Goal: Task Accomplishment & Management: Complete application form

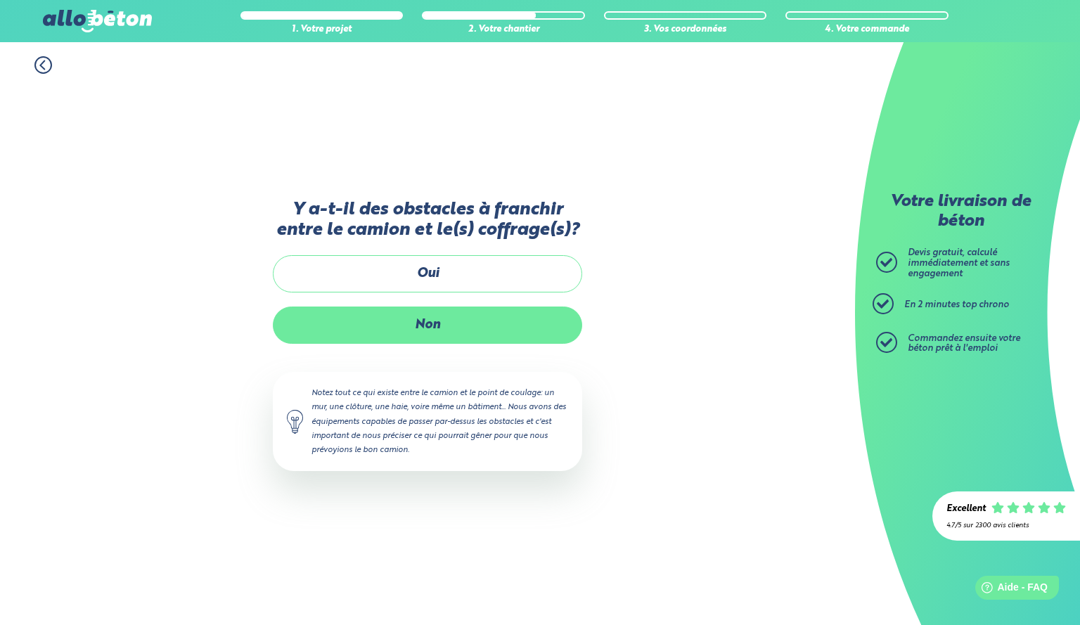
click at [443, 317] on label "Non" at bounding box center [427, 325] width 309 height 37
click at [0, 0] on input "Non" at bounding box center [0, 0] width 0 height 0
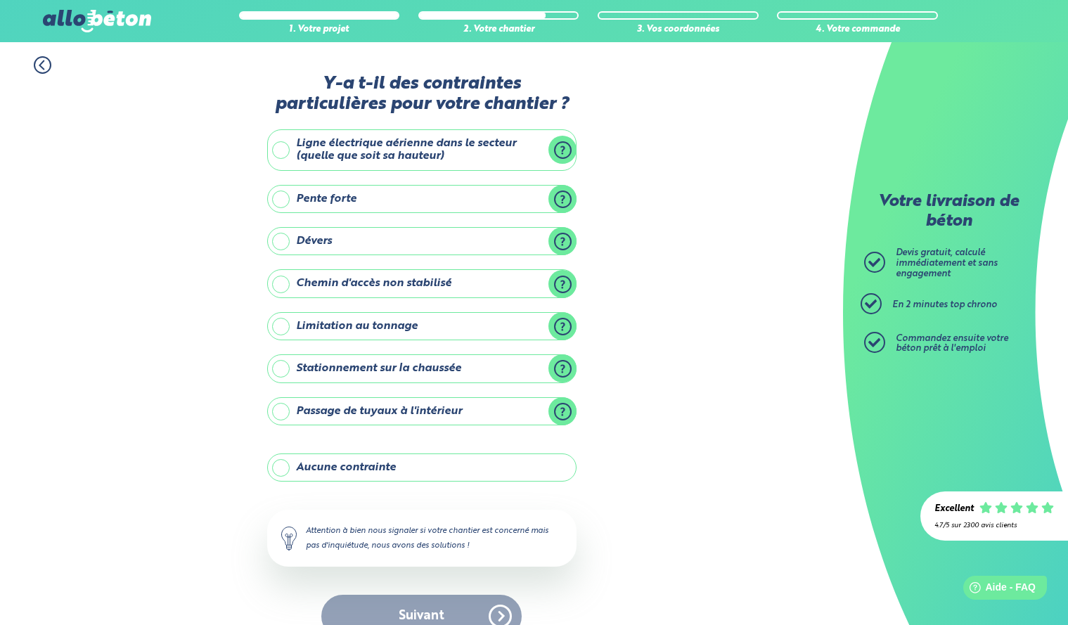
click at [432, 471] on label "Aucune contrainte" at bounding box center [421, 468] width 309 height 28
click at [0, 0] on input "Aucune contrainte" at bounding box center [0, 0] width 0 height 0
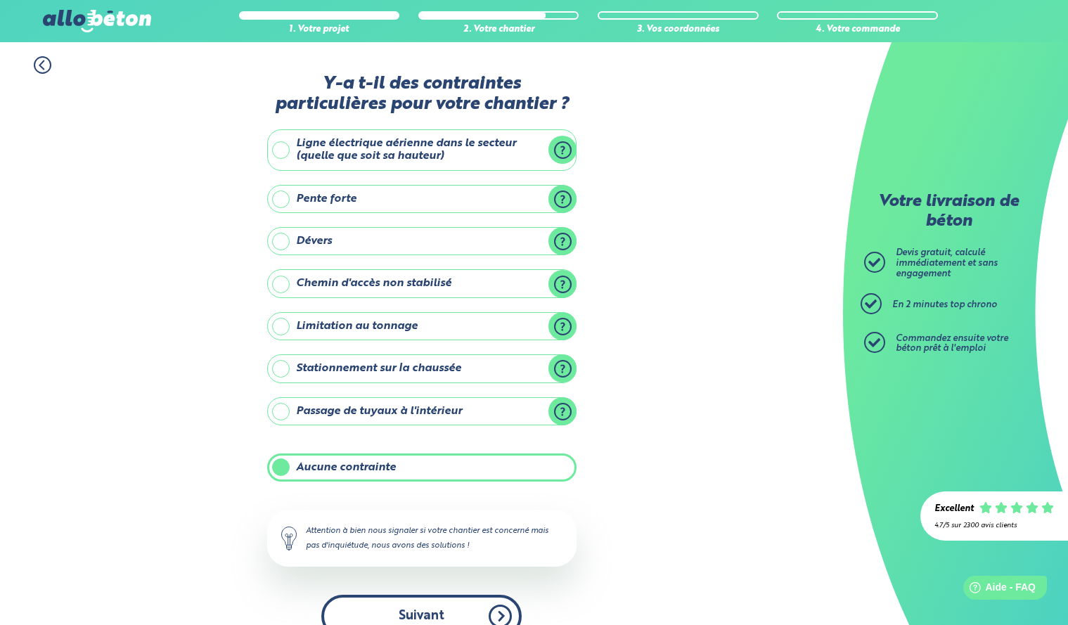
click at [451, 610] on button "Suivant" at bounding box center [421, 616] width 200 height 43
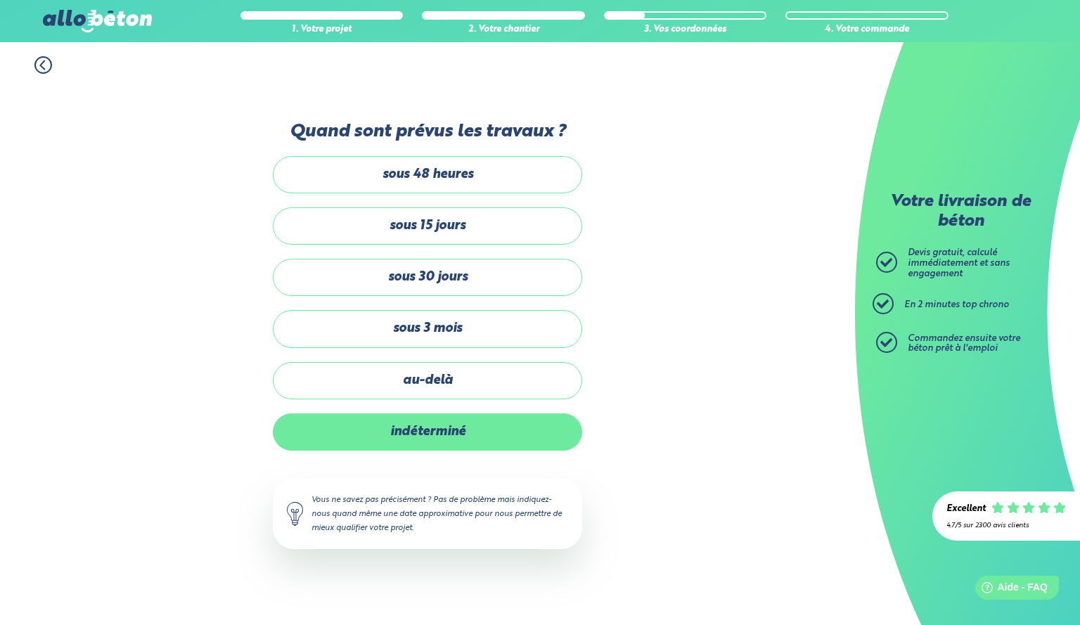
click at [434, 430] on label "indéterminé" at bounding box center [427, 431] width 309 height 37
click at [0, 0] on input "indéterminé" at bounding box center [0, 0] width 0 height 0
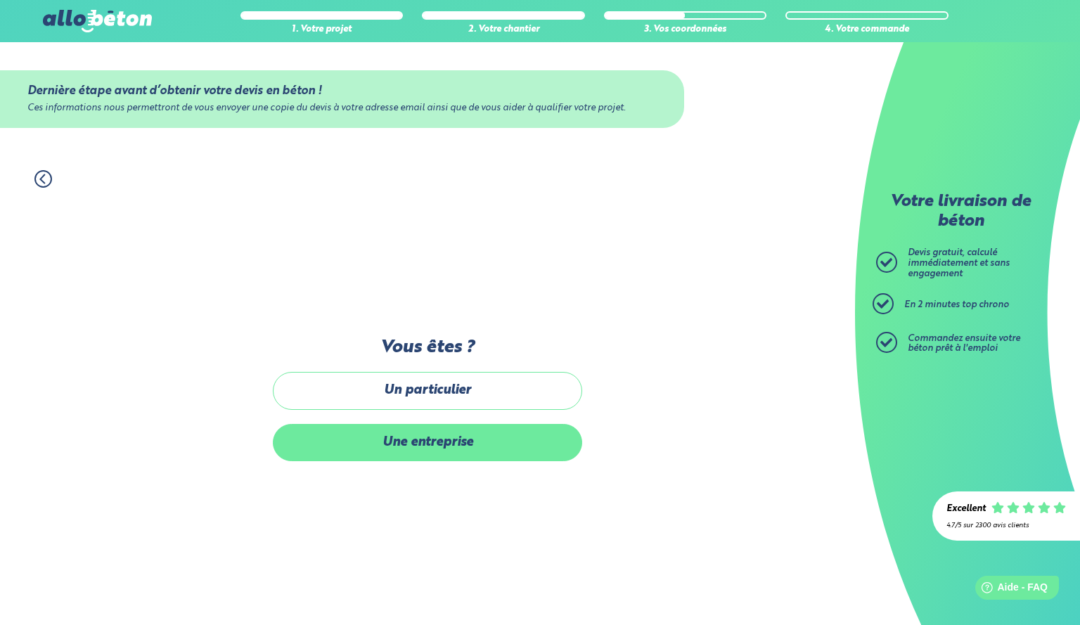
click at [440, 425] on label "Une entreprise" at bounding box center [427, 442] width 309 height 37
click at [0, 0] on input "Une entreprise" at bounding box center [0, 0] width 0 height 0
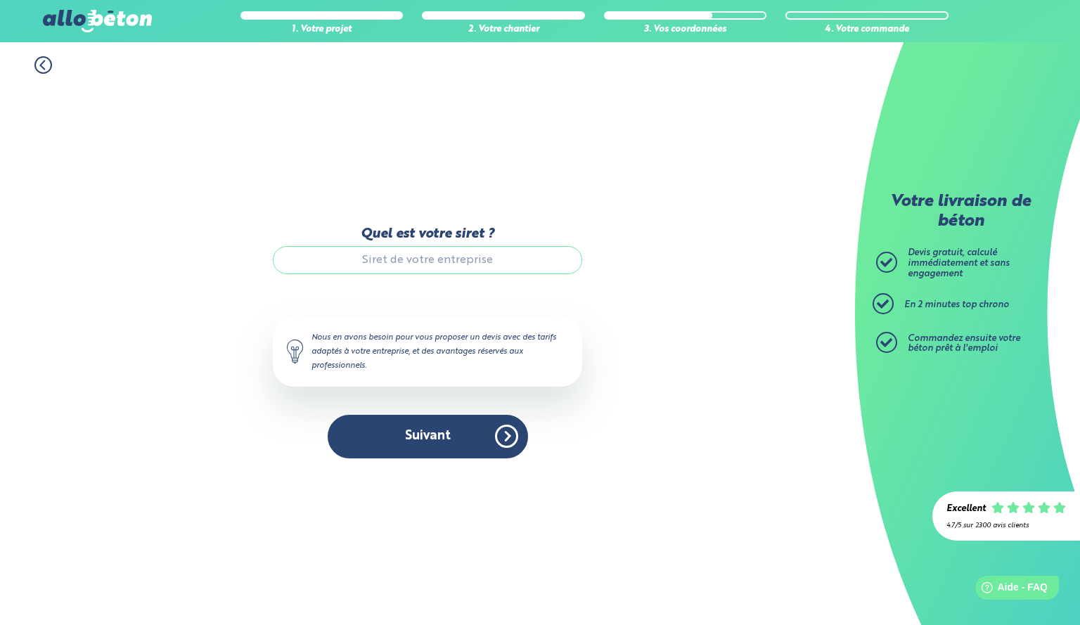
click at [416, 258] on input "Quel est votre siret ?" at bounding box center [427, 260] width 309 height 28
paste input "902 643 311"
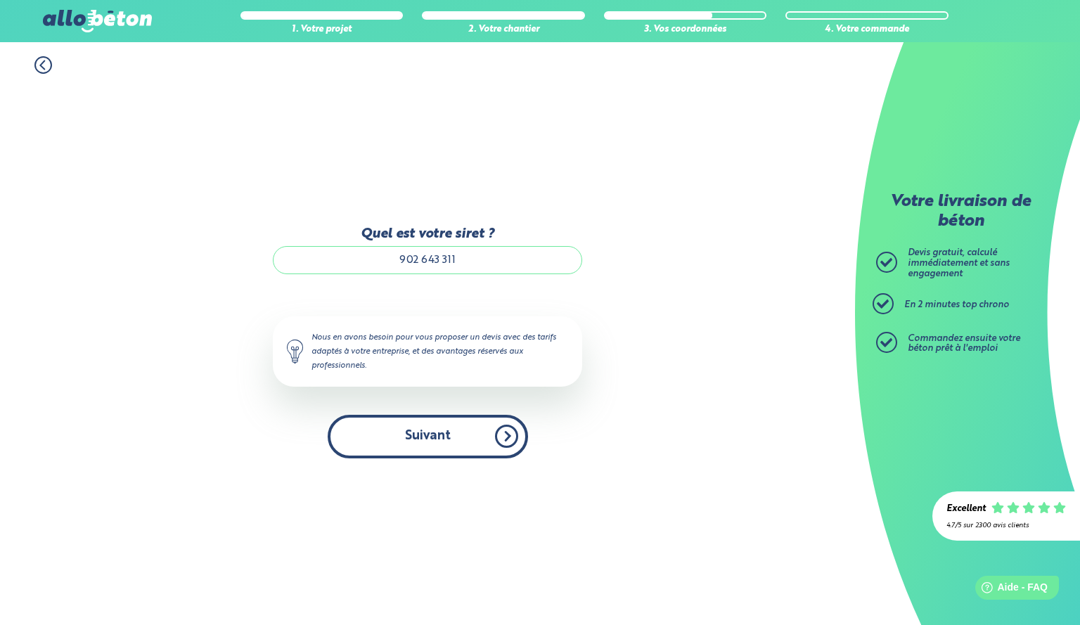
type input "902 643 311"
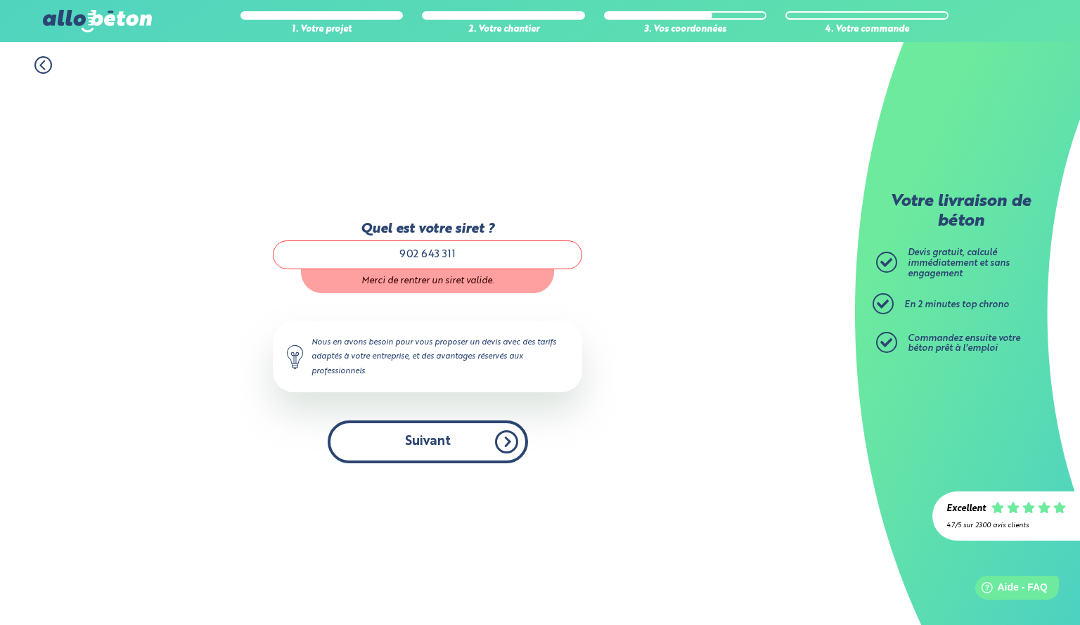
click at [470, 442] on button "Suivant" at bounding box center [428, 442] width 200 height 43
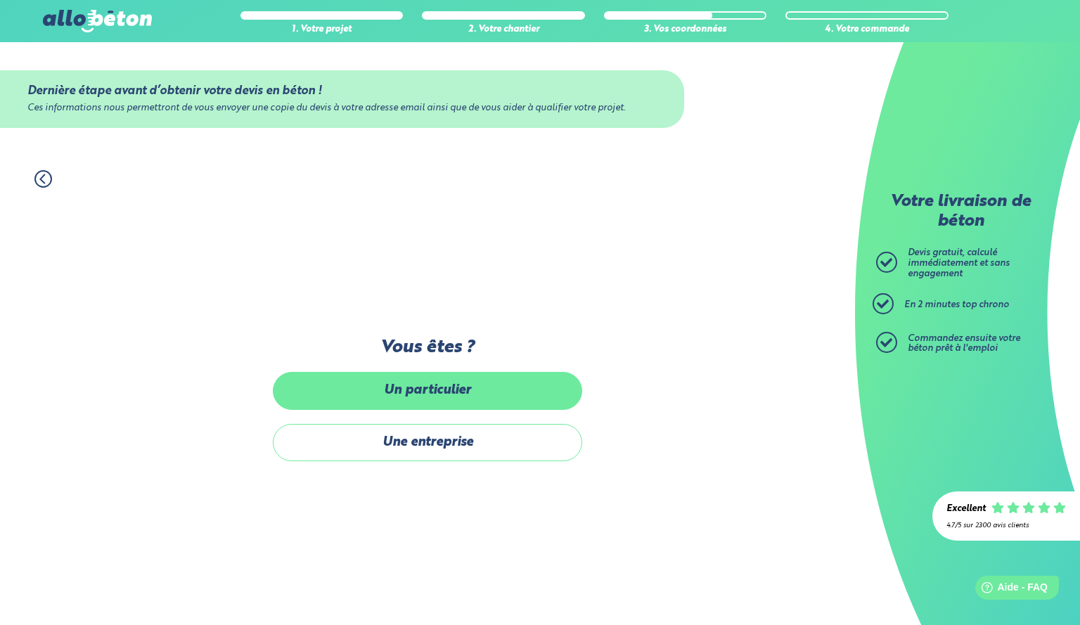
click at [362, 386] on label "Un particulier" at bounding box center [427, 390] width 309 height 37
click at [0, 0] on input "Un particulier" at bounding box center [0, 0] width 0 height 0
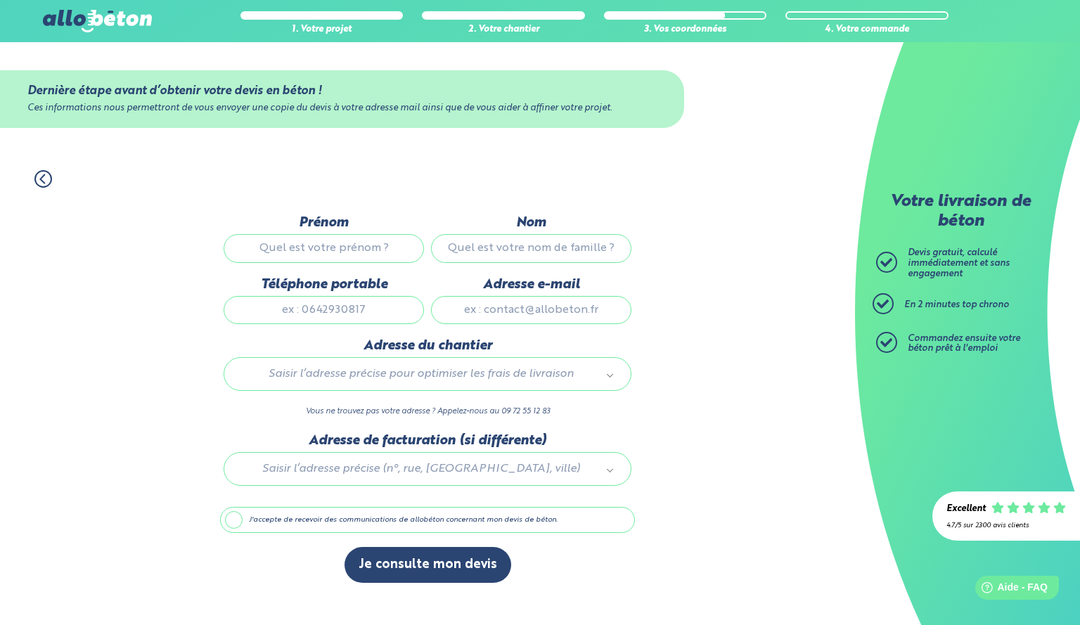
click at [340, 250] on input "Prénom" at bounding box center [324, 248] width 200 height 28
type input "gregory"
click at [473, 256] on input "Nom" at bounding box center [531, 248] width 200 height 28
type input "leroux"
click at [357, 311] on input "Téléphone portable" at bounding box center [324, 310] width 200 height 28
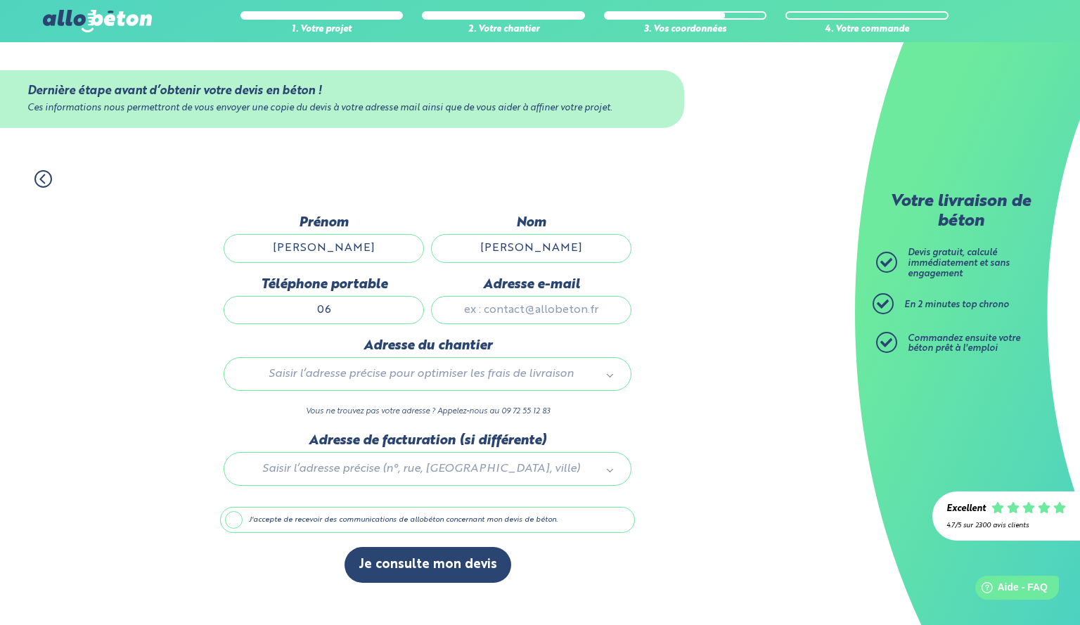
type input "06"
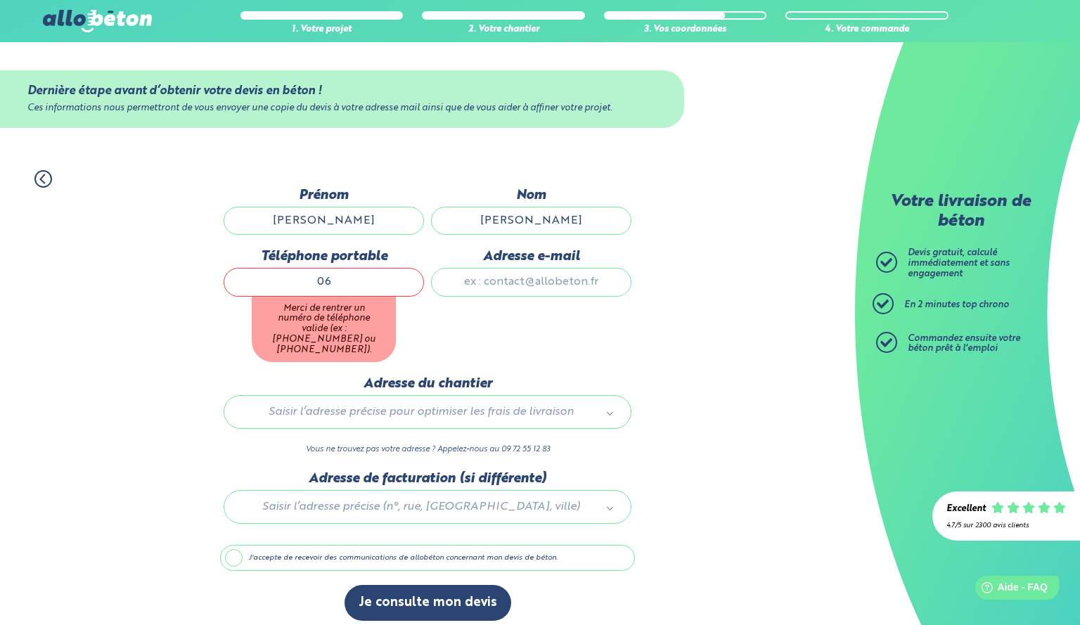
click at [39, 181] on icon at bounding box center [43, 179] width 18 height 18
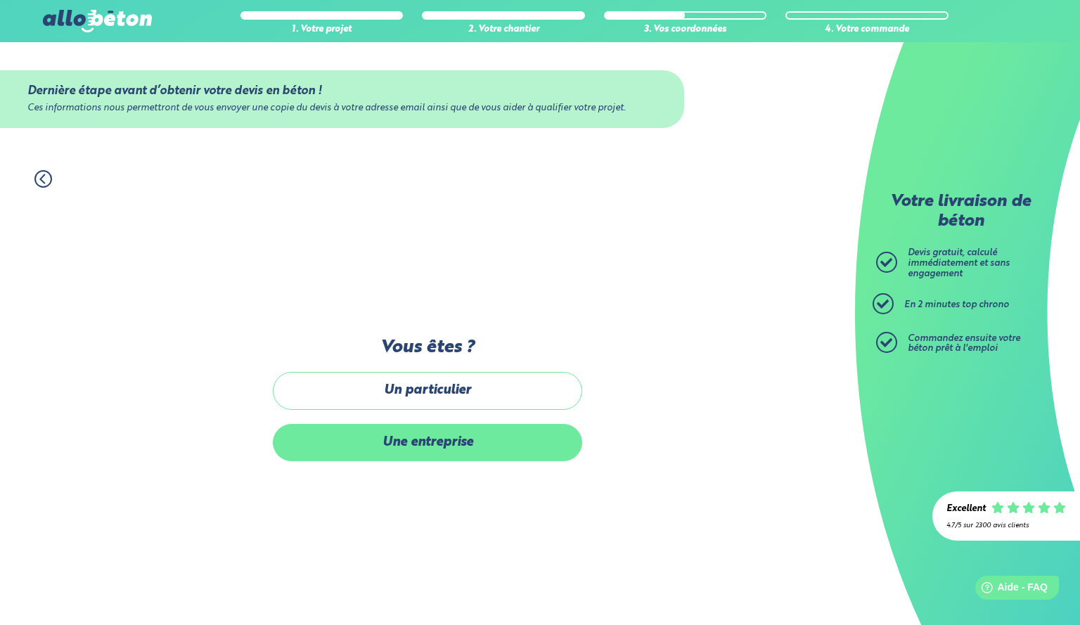
click at [378, 451] on label "Une entreprise" at bounding box center [427, 442] width 309 height 37
click at [0, 0] on input "Une entreprise" at bounding box center [0, 0] width 0 height 0
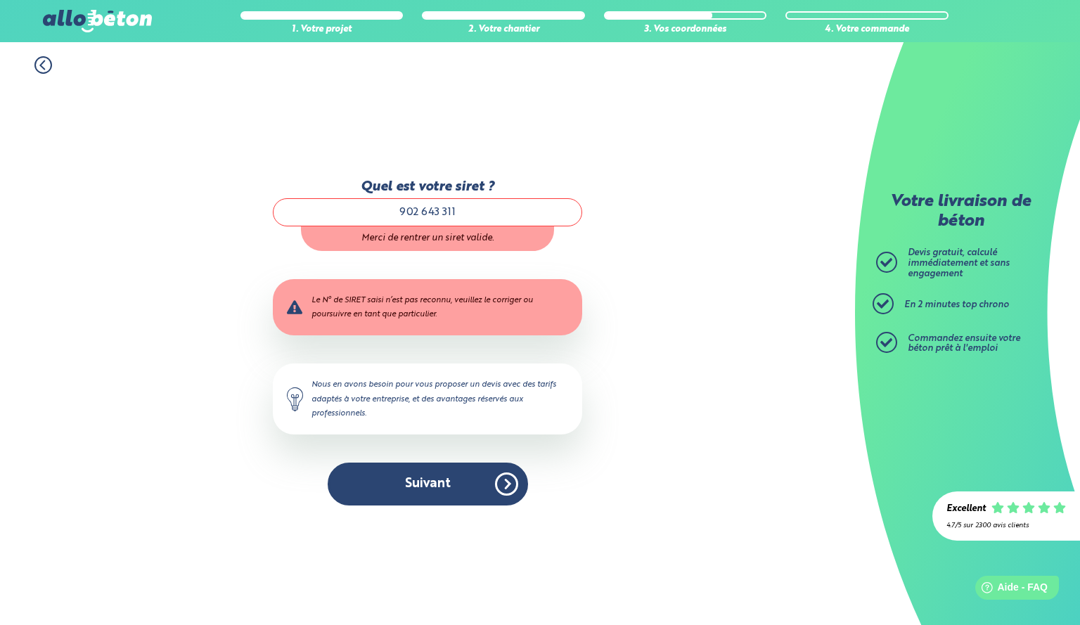
click at [463, 213] on input "902 643 311" at bounding box center [427, 212] width 309 height 28
type input "9"
paste input "902 643 311 00027"
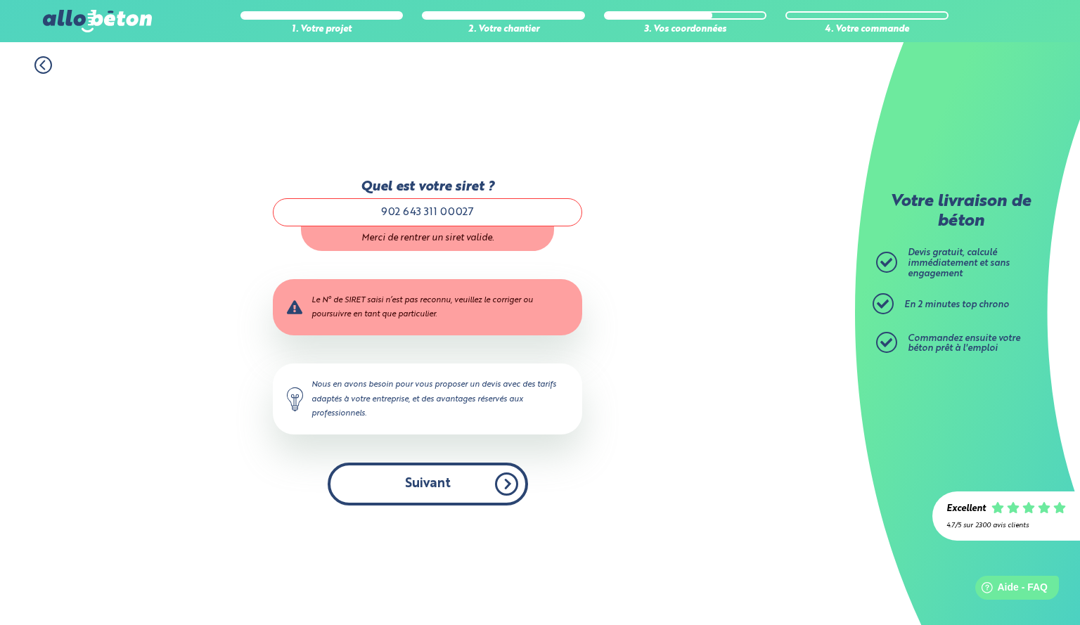
type input "902 643 311 00027"
click at [464, 478] on button "Suivant" at bounding box center [428, 484] width 200 height 43
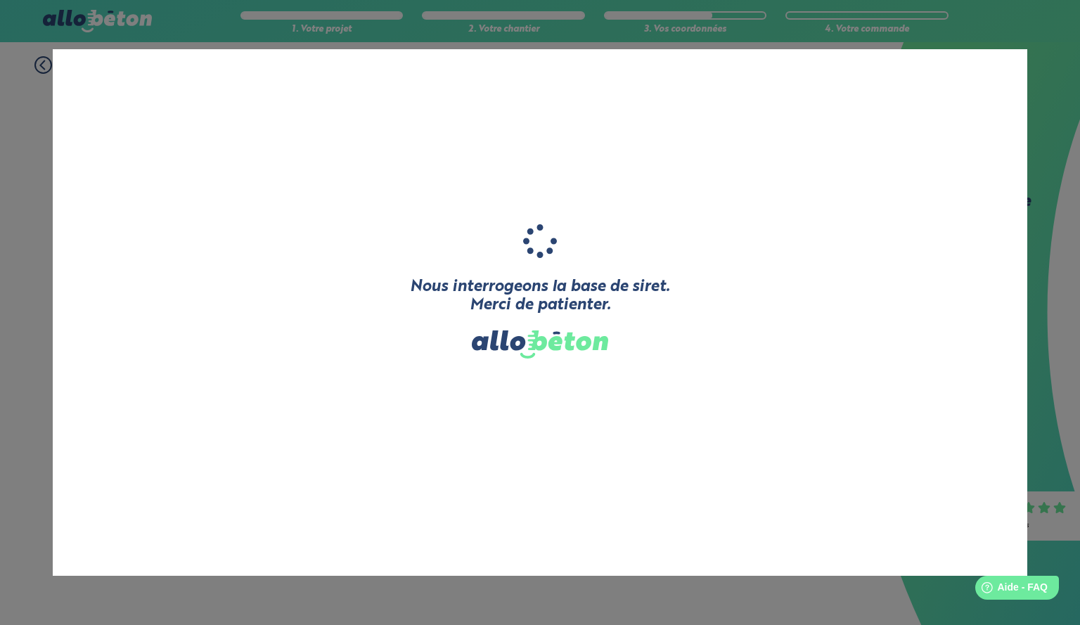
type input "GLT MACONNERIE"
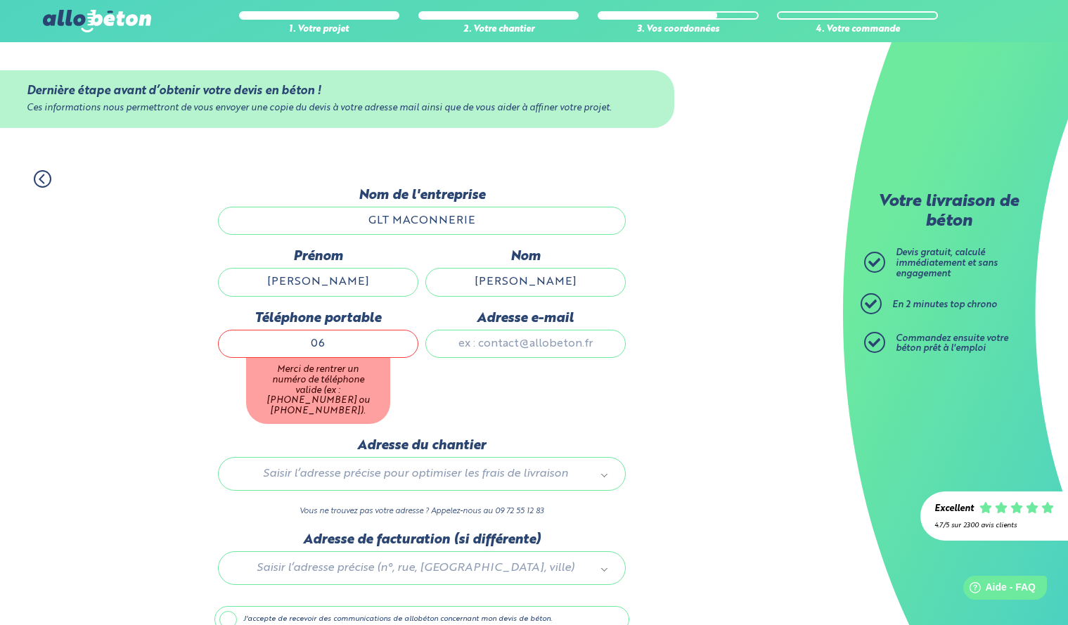
click at [347, 342] on input "06" at bounding box center [318, 344] width 200 height 28
type input "0622655897"
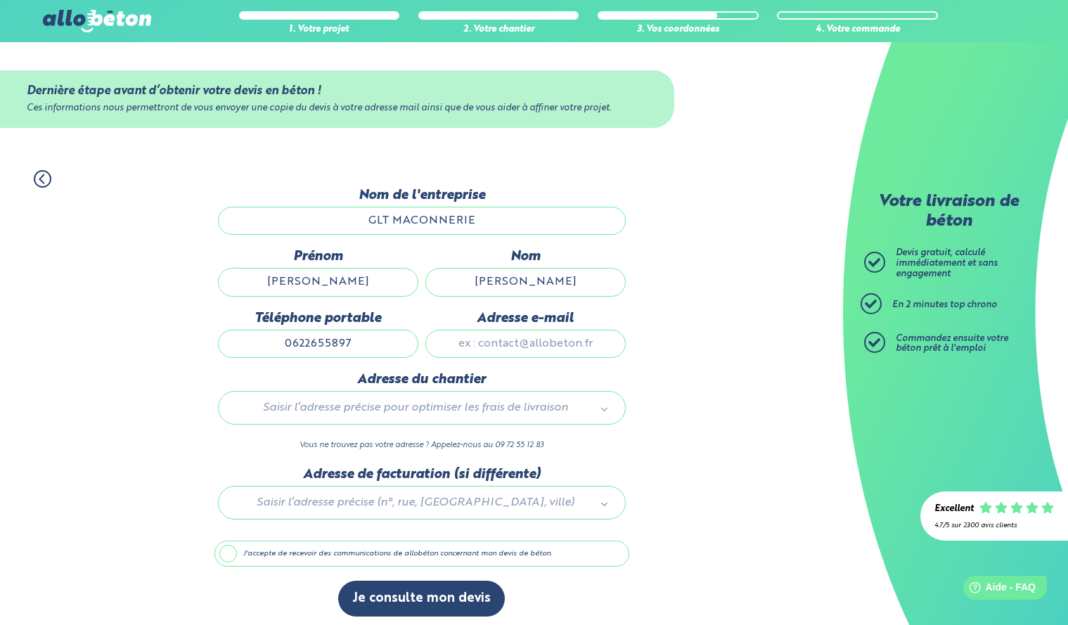
click at [518, 340] on input "Adresse e-mail" at bounding box center [525, 344] width 200 height 28
type input "gltmaconnerie@gmail.com"
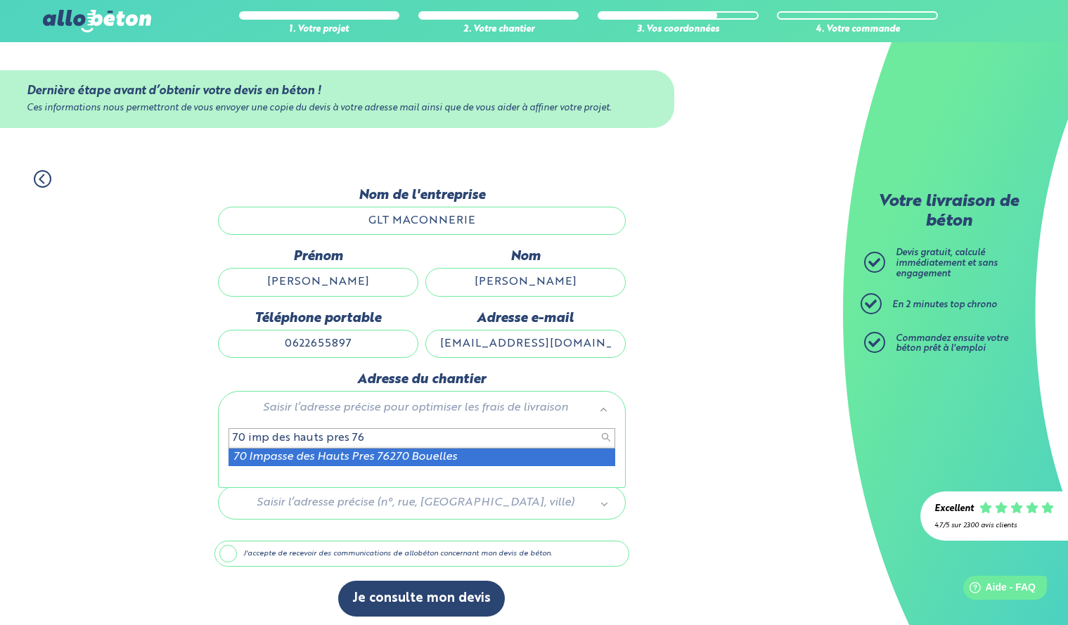
type input "70 imp des hauts pres 76"
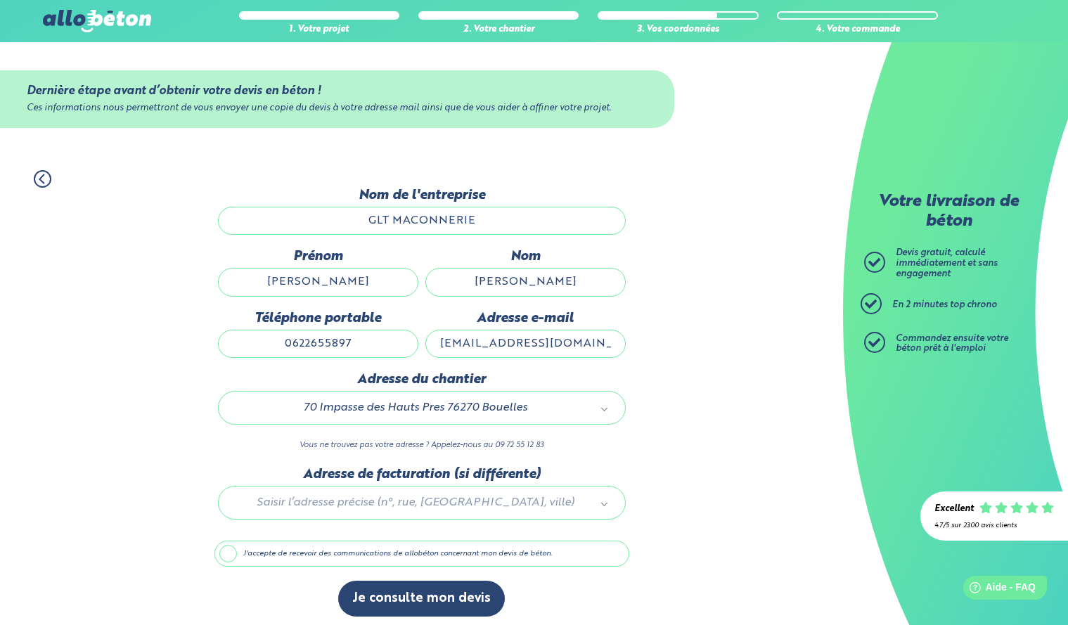
click at [464, 553] on label "J'accepte de recevoir des communications de allobéton concernant mon devis de b…" at bounding box center [421, 554] width 415 height 27
click at [0, 0] on input "J'accepte de recevoir des communications de allobéton concernant mon devis de b…" at bounding box center [0, 0] width 0 height 0
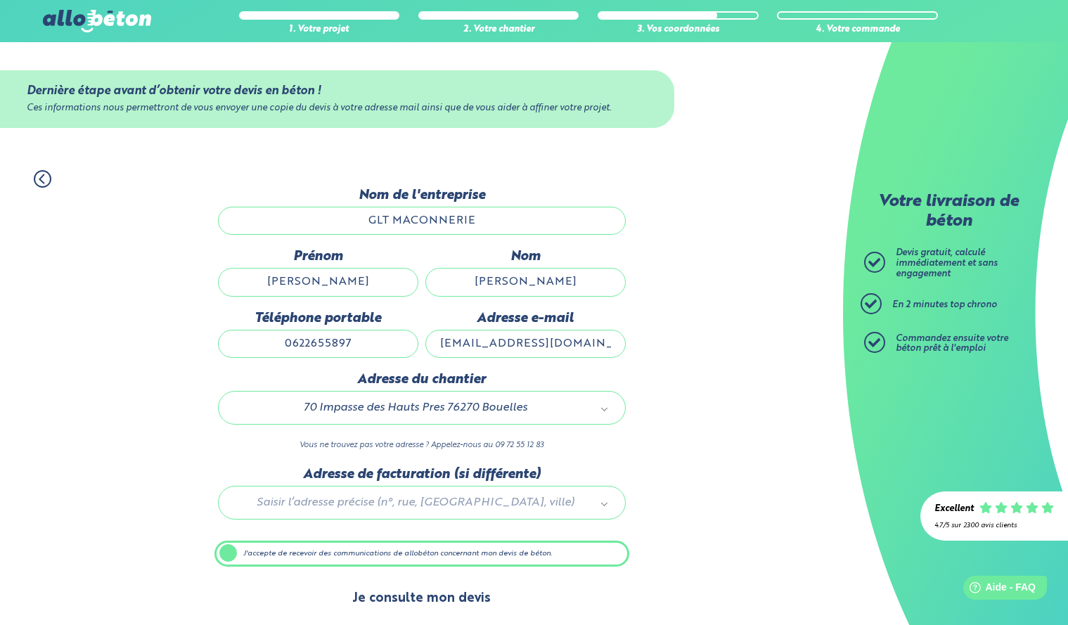
click at [434, 592] on button "Je consulte mon devis" at bounding box center [421, 599] width 167 height 36
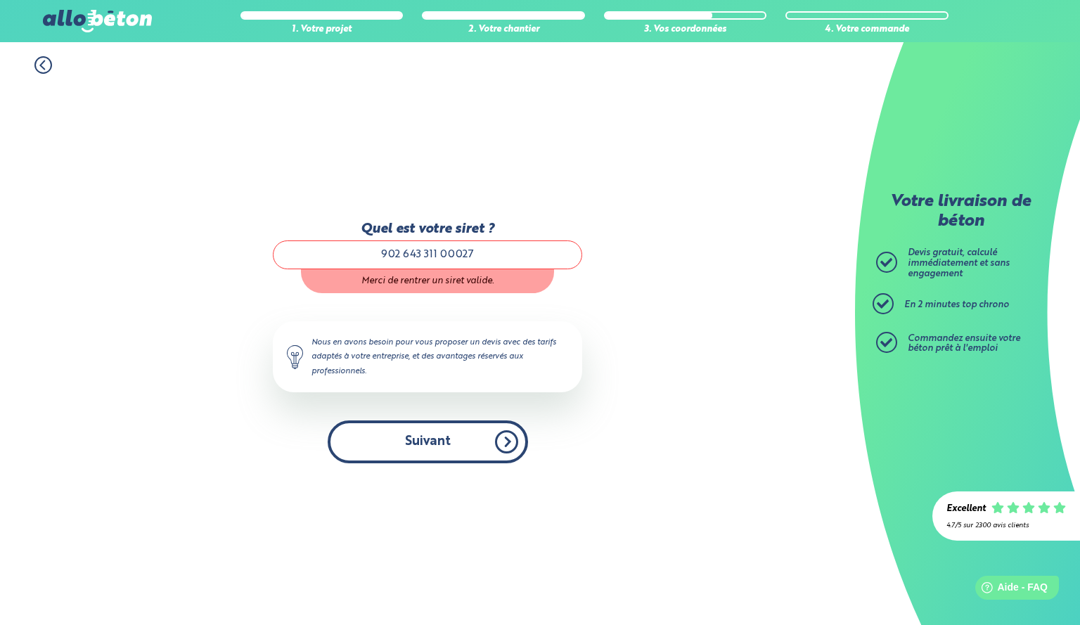
click at [447, 450] on button "Suivant" at bounding box center [428, 442] width 200 height 43
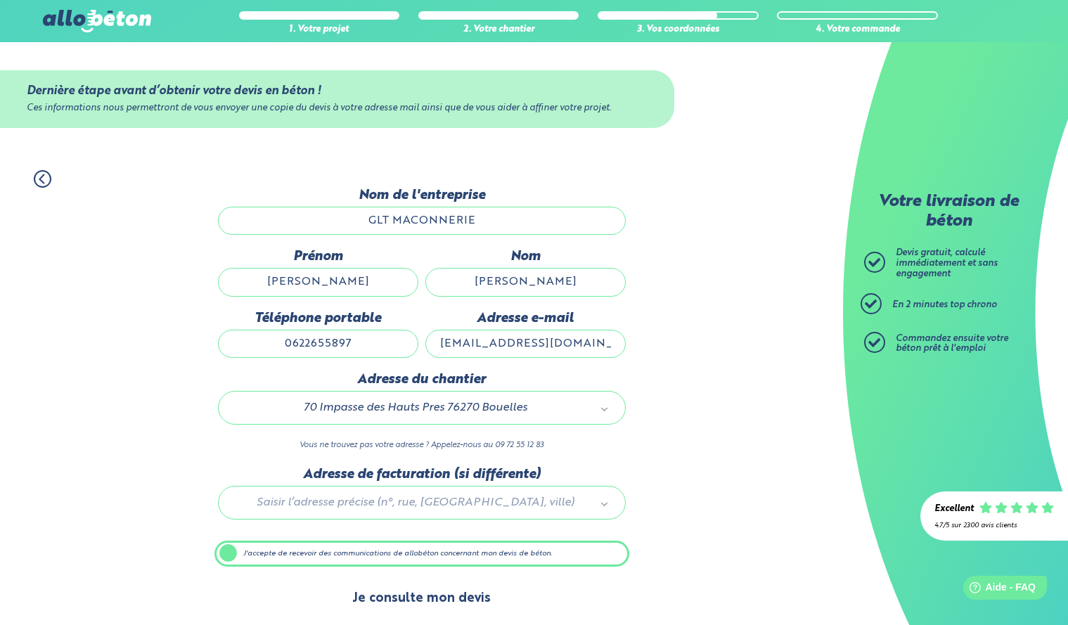
click at [406, 603] on button "Je consulte mon devis" at bounding box center [421, 599] width 167 height 36
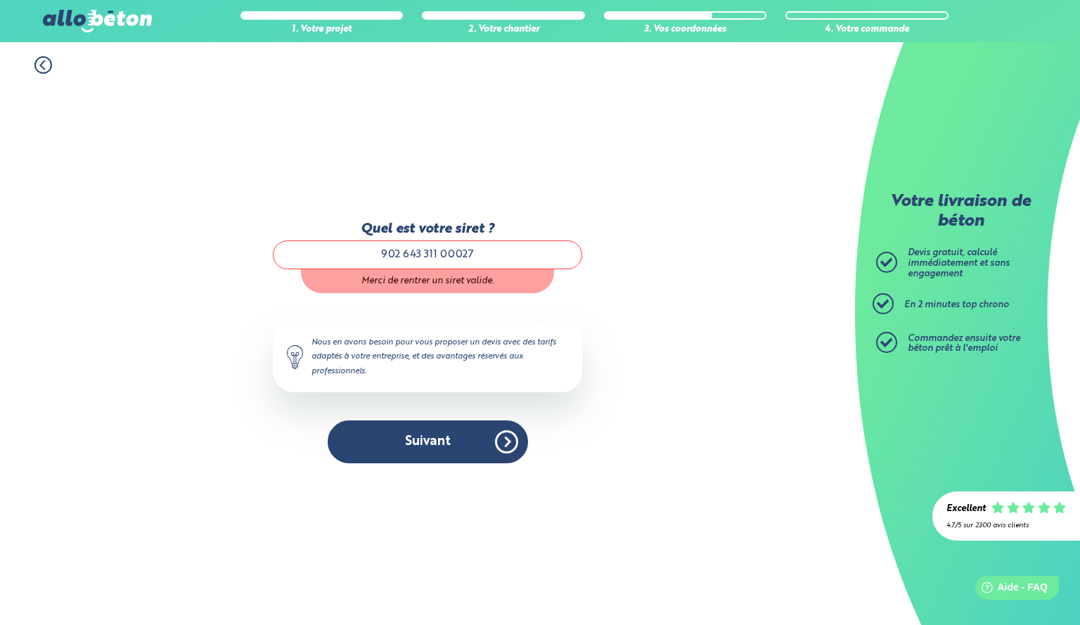
click at [494, 253] on input "902 643 311 00027" at bounding box center [427, 255] width 309 height 28
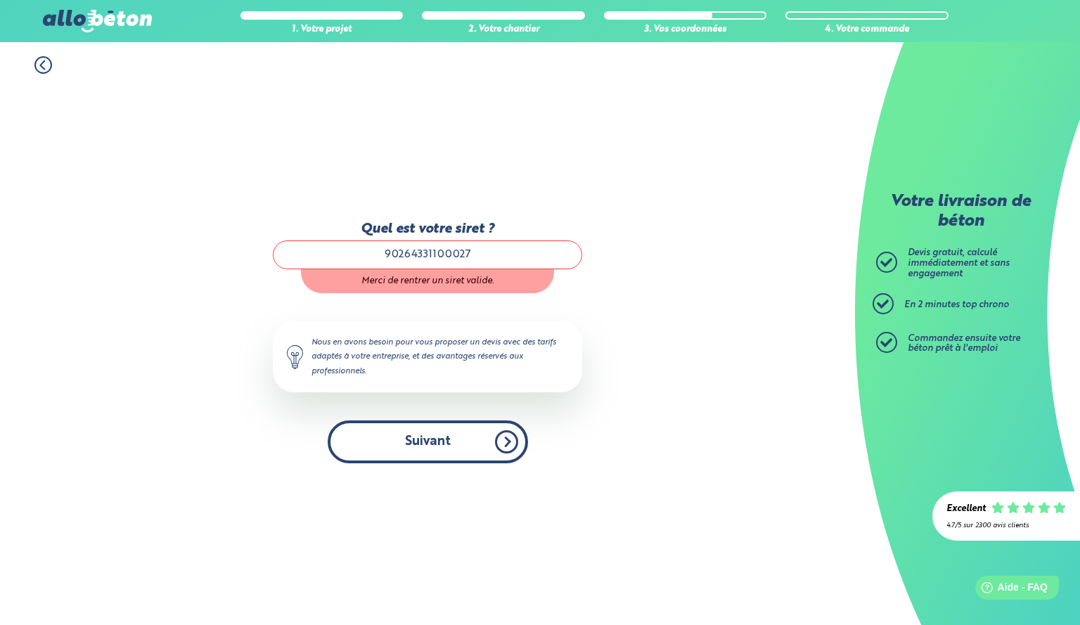
type input "90264331100027"
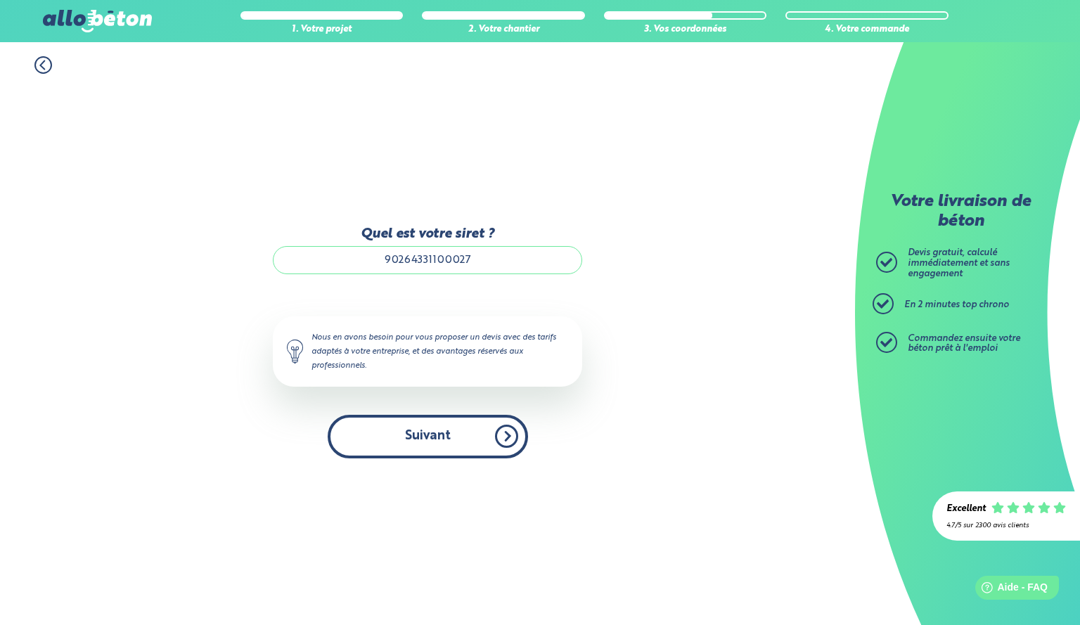
click at [470, 436] on button "Suivant" at bounding box center [428, 436] width 200 height 43
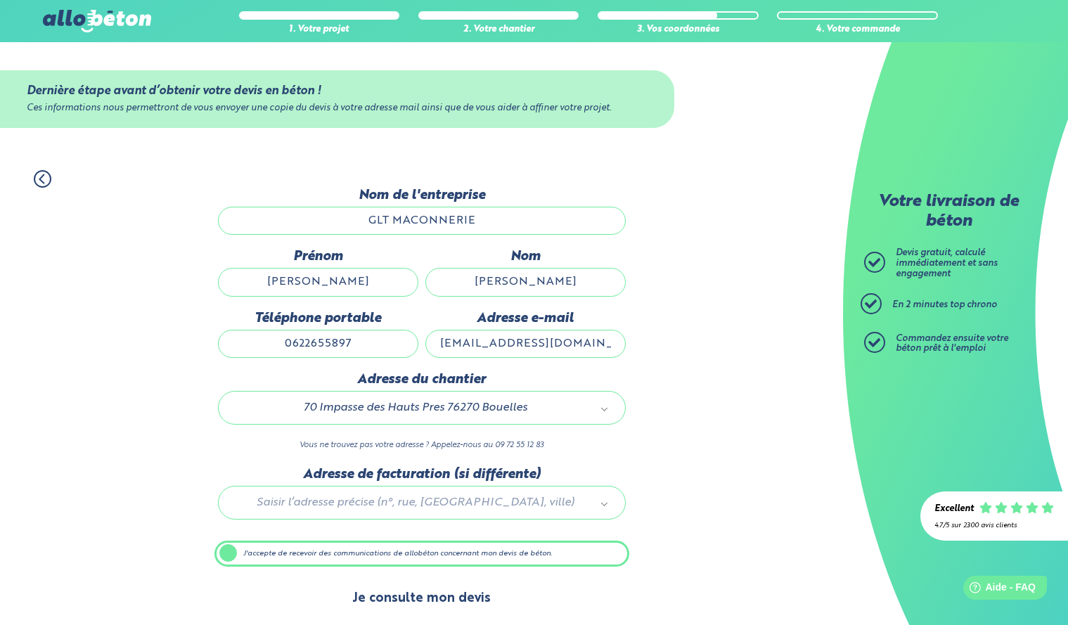
click at [462, 598] on button "Je consulte mon devis" at bounding box center [421, 599] width 167 height 36
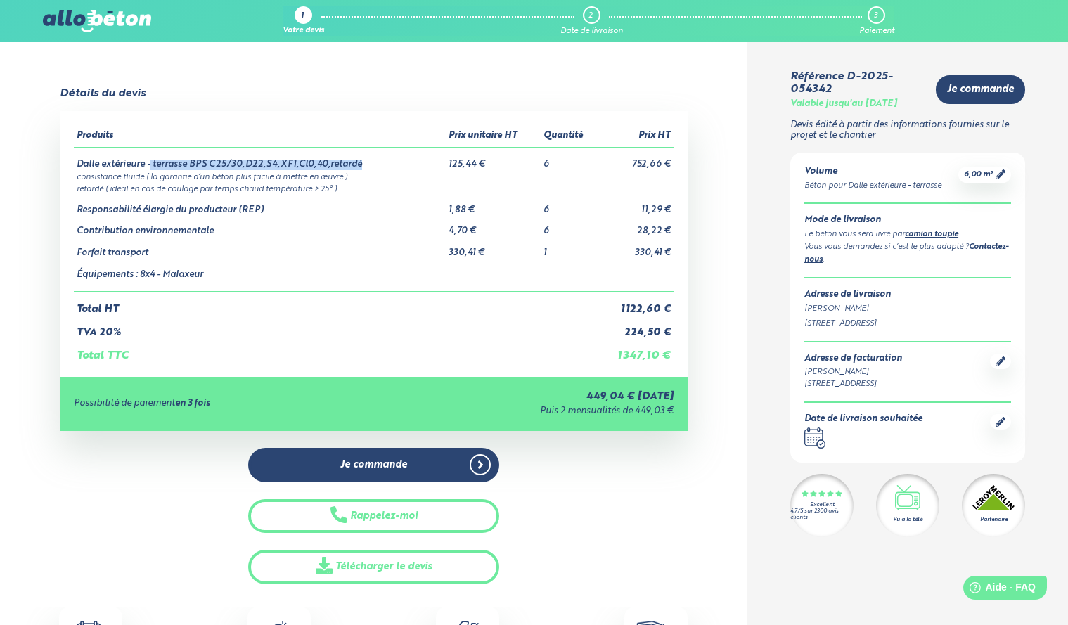
drag, startPoint x: 153, startPoint y: 165, endPoint x: 359, endPoint y: 166, distance: 206.1
click at [359, 166] on td "Dalle extérieure - terrasse BPS C25/30,D22,S4,XF1,Cl0,40,retardé" at bounding box center [260, 159] width 372 height 23
copy td "terrasse BPS C25/30,D22,S4,XF1,Cl0,40,retardé"
